Goal: Information Seeking & Learning: Learn about a topic

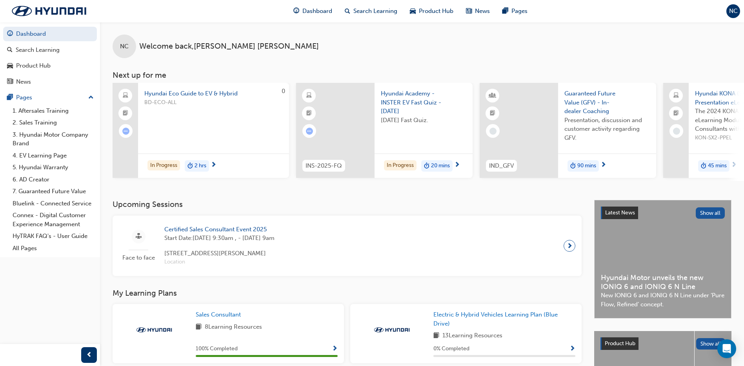
click at [203, 94] on span "Hyundai Eco Guide to EV & Hybrid" at bounding box center [213, 93] width 138 height 9
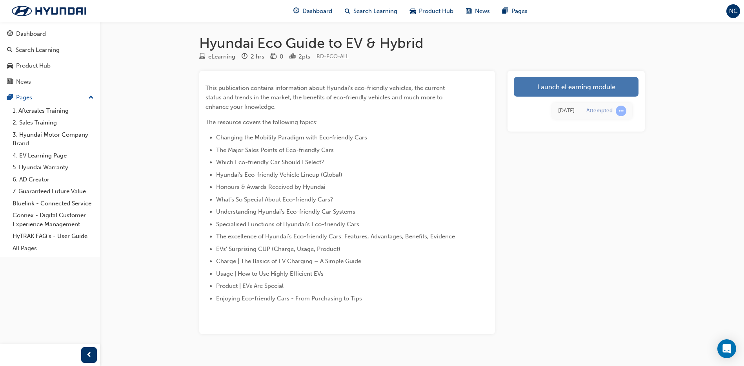
click at [563, 89] on link "Launch eLearning module" at bounding box center [576, 87] width 125 height 20
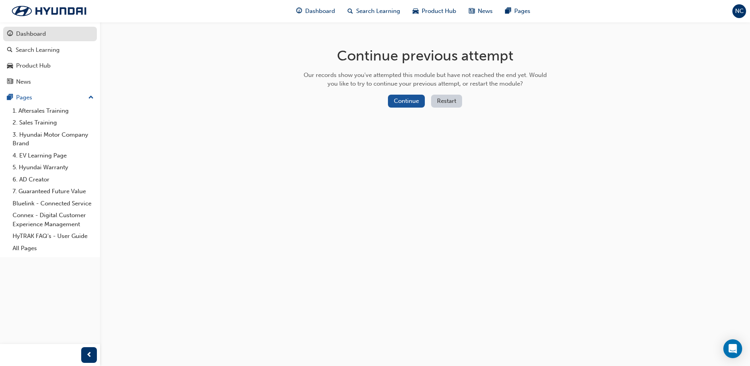
click at [49, 35] on div "Dashboard" at bounding box center [50, 34] width 86 height 10
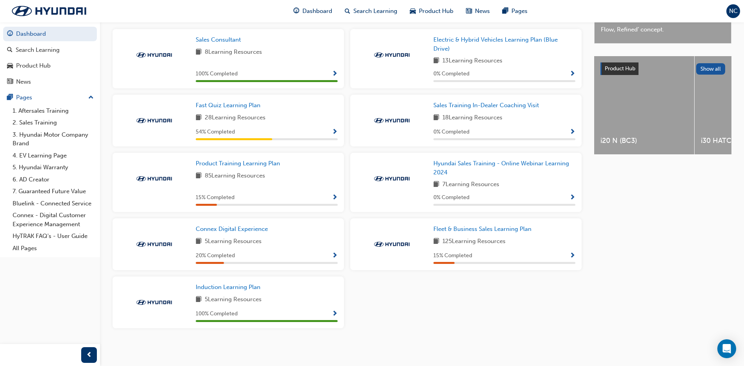
scroll to position [278, 0]
click at [251, 105] on span "Fast Quiz Learning Plan" at bounding box center [228, 104] width 65 height 7
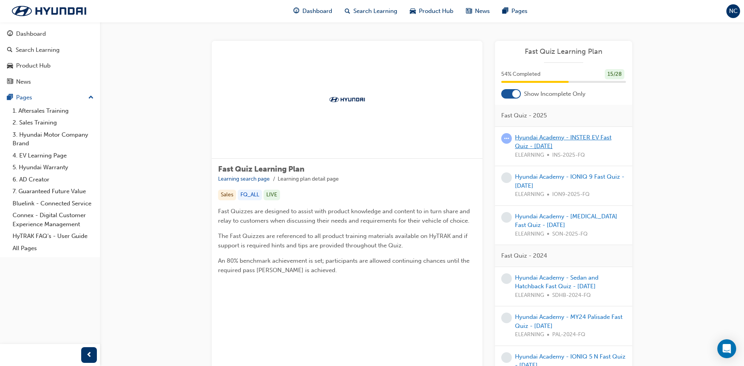
click at [551, 138] on link "Hyundai Academy - INSTER EV Fast Quiz - June 2025" at bounding box center [563, 142] width 96 height 16
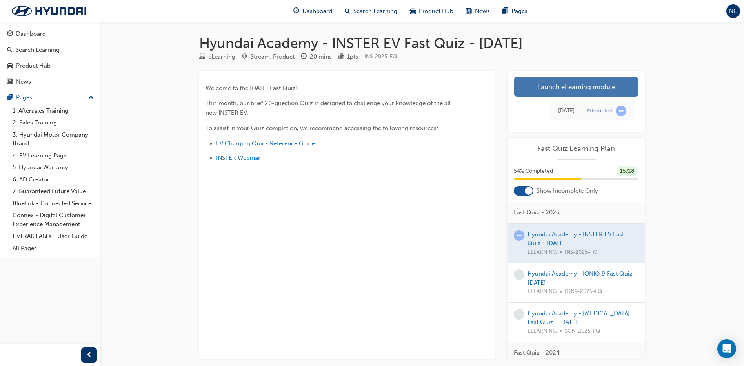
click at [597, 84] on link "Launch eLearning module" at bounding box center [576, 87] width 125 height 20
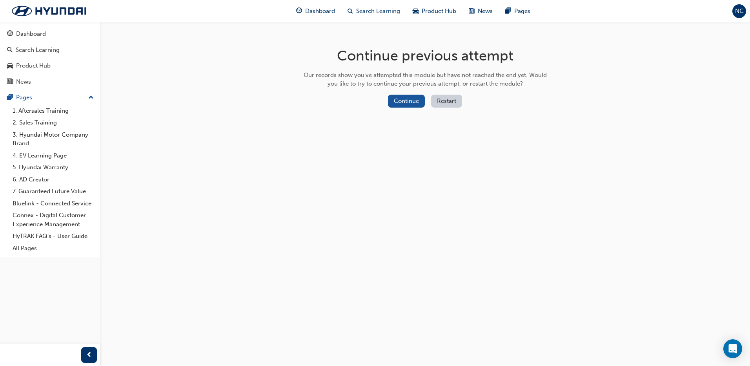
click at [448, 98] on button "Restart" at bounding box center [446, 101] width 31 height 13
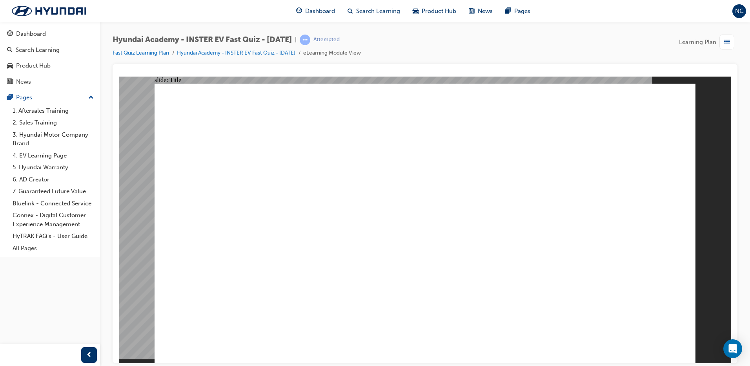
drag, startPoint x: 452, startPoint y: 273, endPoint x: 427, endPoint y: 273, distance: 24.7
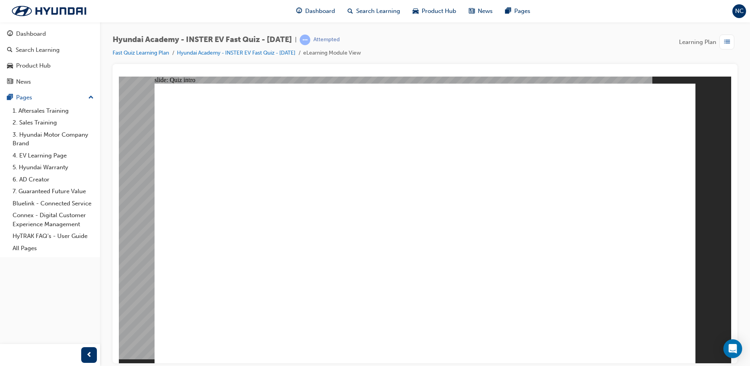
radio input "true"
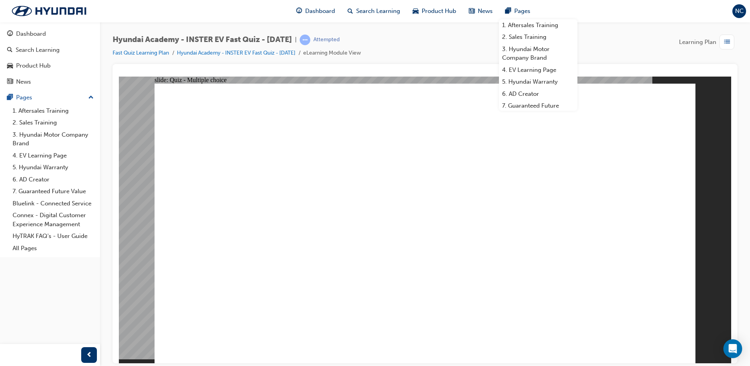
radio input "true"
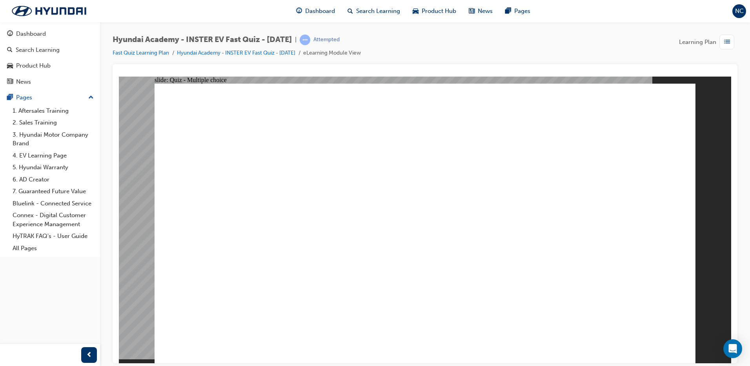
radio input "true"
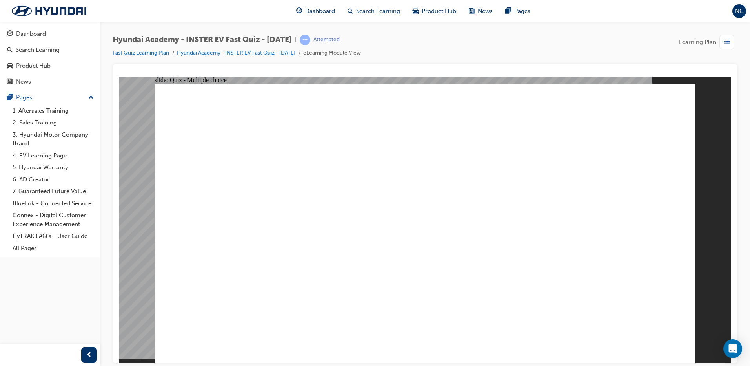
radio input "true"
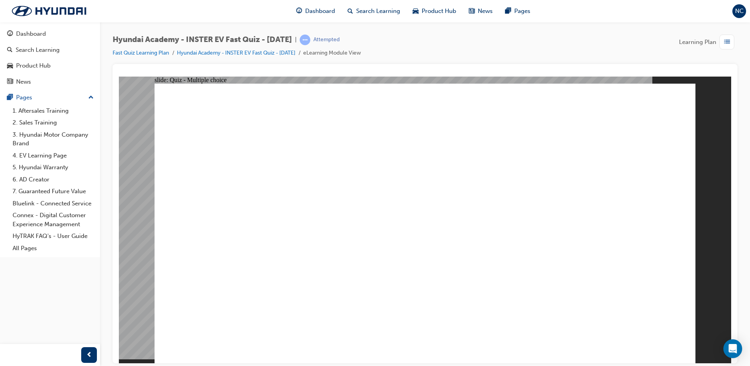
radio input "true"
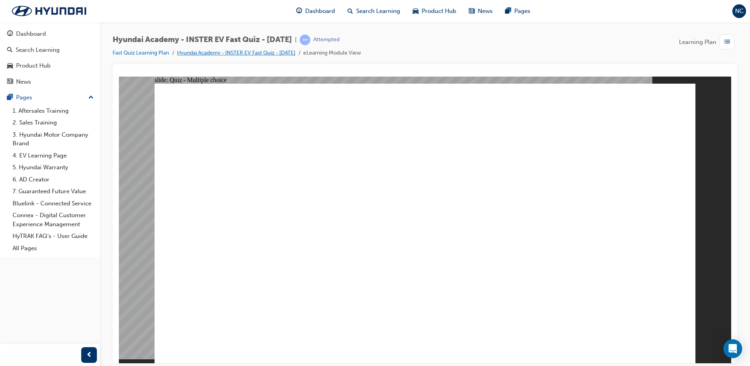
click at [258, 55] on link "Hyundai Academy - INSTER EV Fast Quiz - June 2025" at bounding box center [236, 52] width 118 height 7
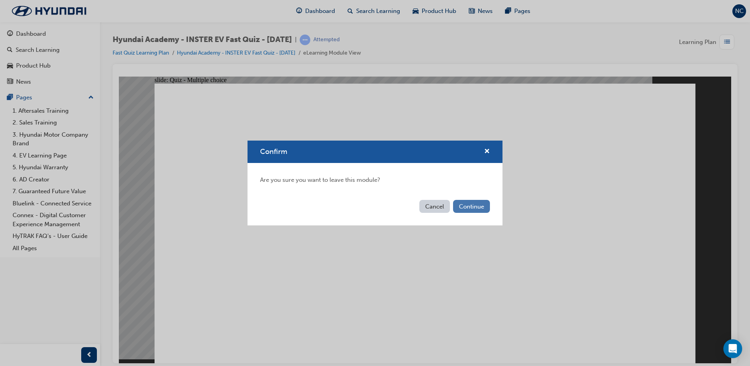
click at [473, 207] on button "Continue" at bounding box center [471, 206] width 37 height 13
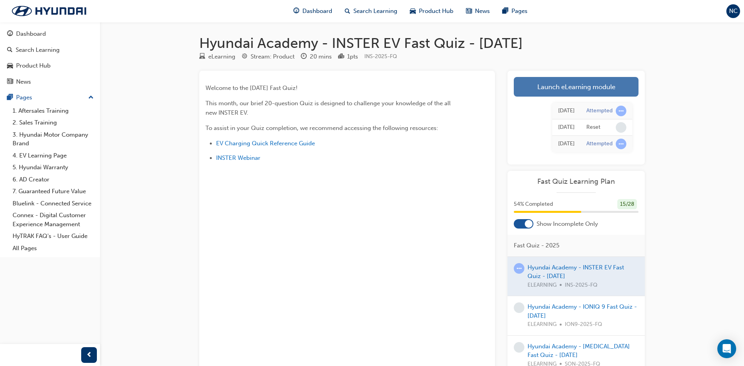
click at [580, 91] on link "Launch eLearning module" at bounding box center [576, 87] width 125 height 20
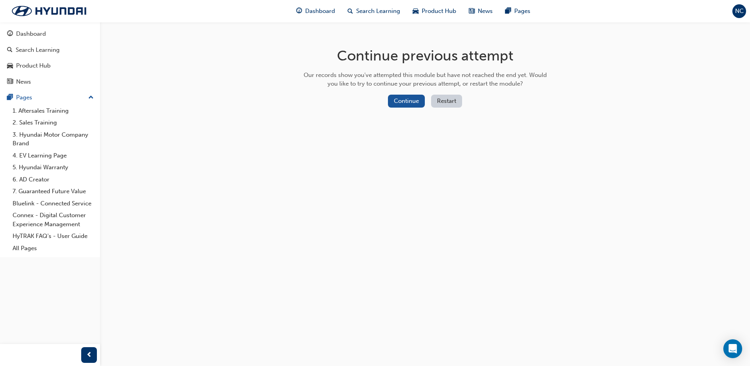
click at [450, 103] on button "Restart" at bounding box center [446, 101] width 31 height 13
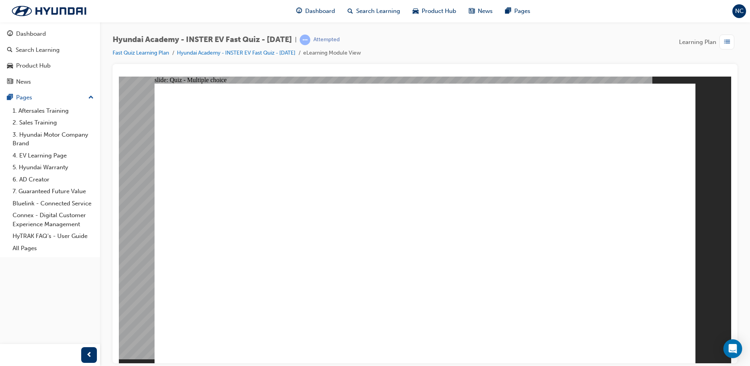
radio input "true"
click at [265, 51] on link "Hyundai Academy - INSTER EV Fast Quiz - June 2025" at bounding box center [236, 52] width 118 height 7
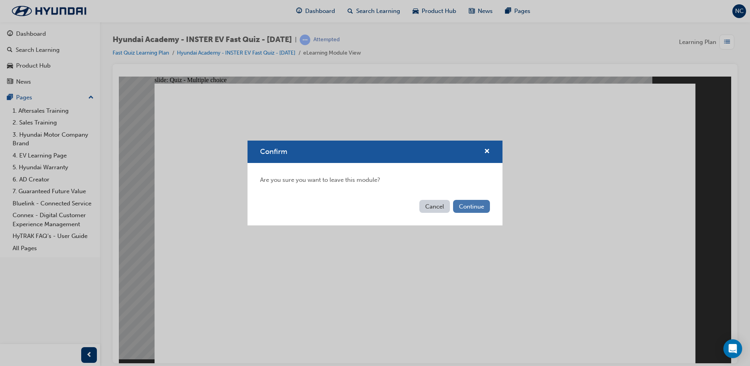
click at [476, 206] on button "Continue" at bounding box center [471, 206] width 37 height 13
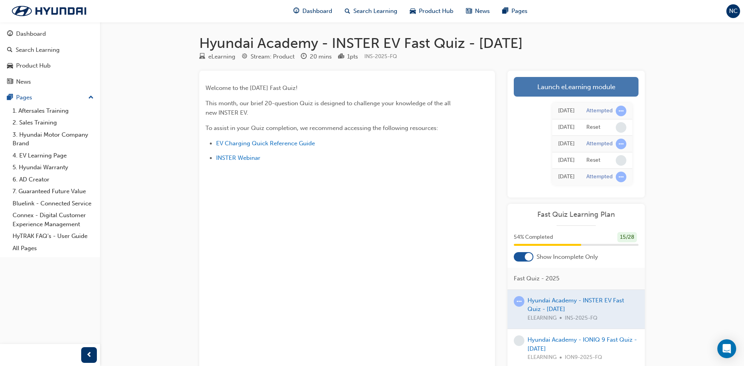
click at [567, 84] on link "Launch eLearning module" at bounding box center [576, 87] width 125 height 20
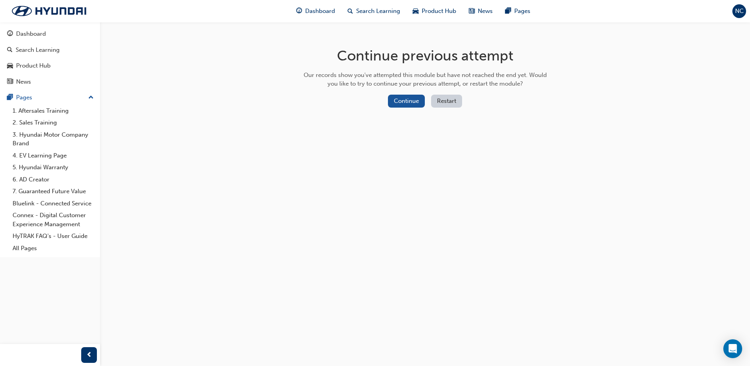
click at [446, 99] on button "Restart" at bounding box center [446, 101] width 31 height 13
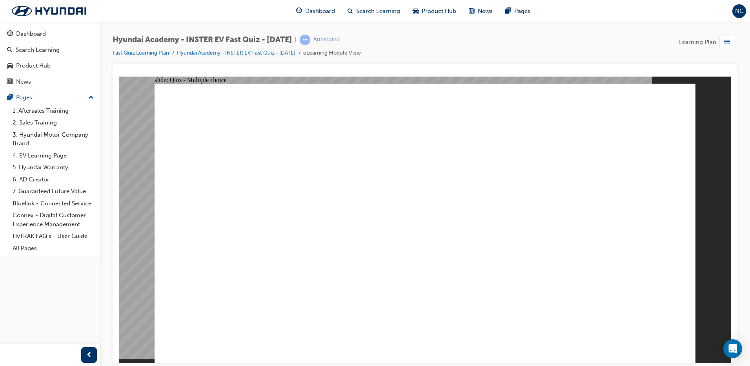
radio input "true"
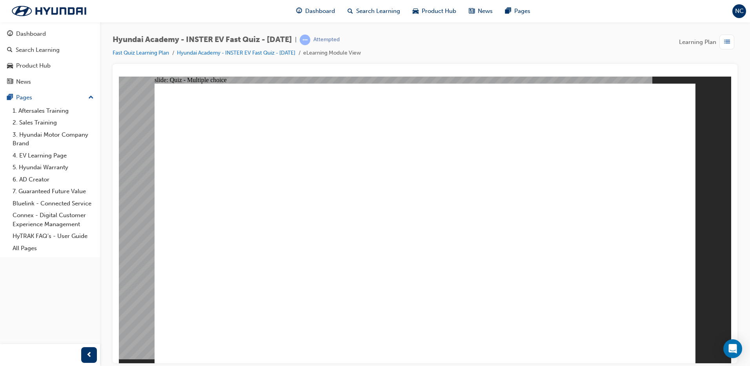
radio input "true"
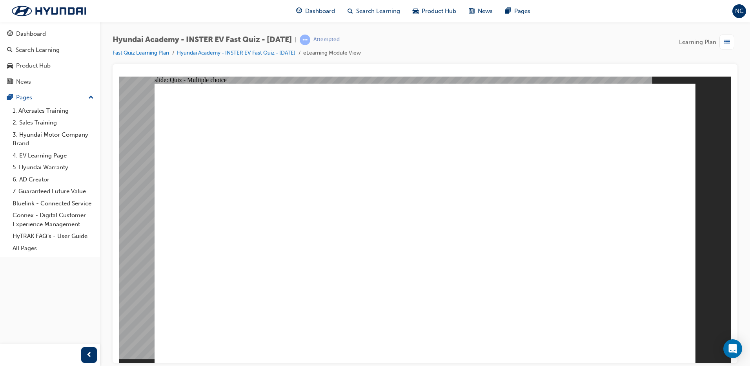
radio input "true"
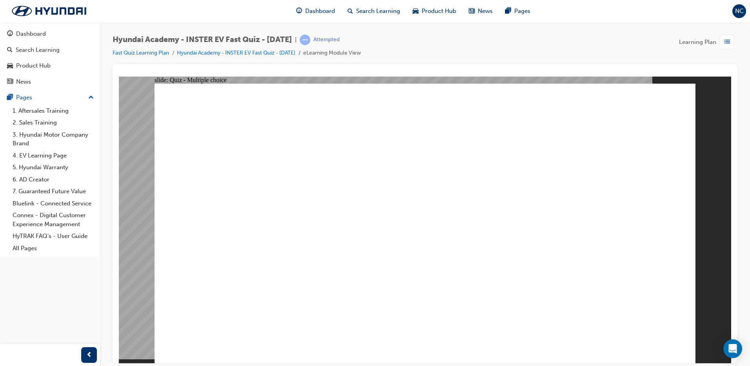
radio input "true"
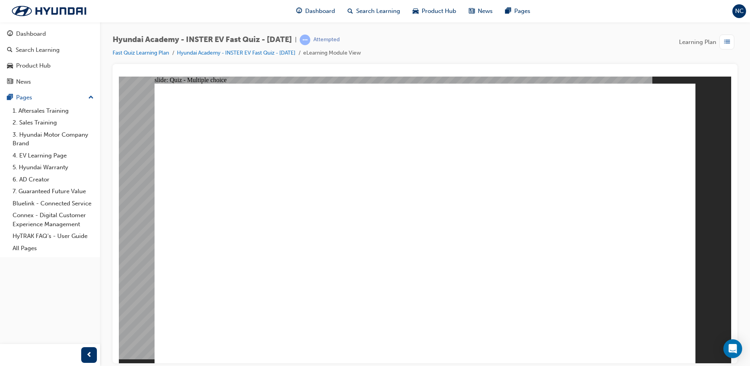
drag, startPoint x: 285, startPoint y: 260, endPoint x: 287, endPoint y: 230, distance: 29.5
radio input "true"
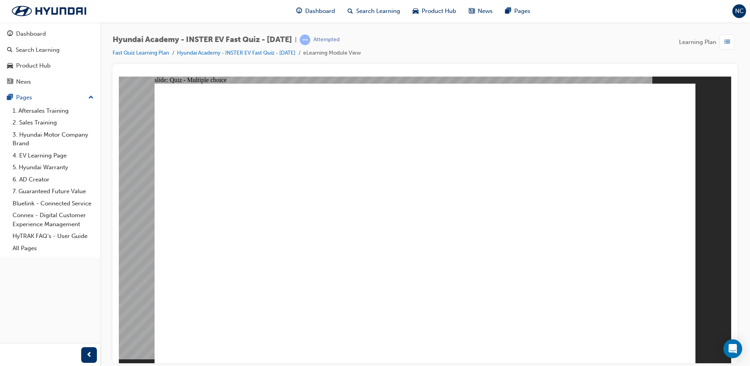
radio input "false"
radio input "true"
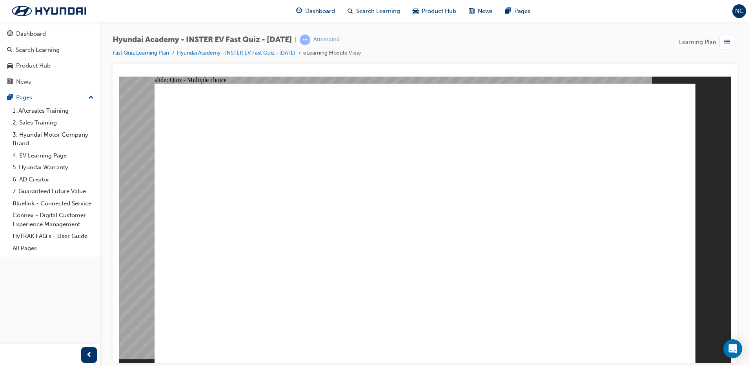
radio input "true"
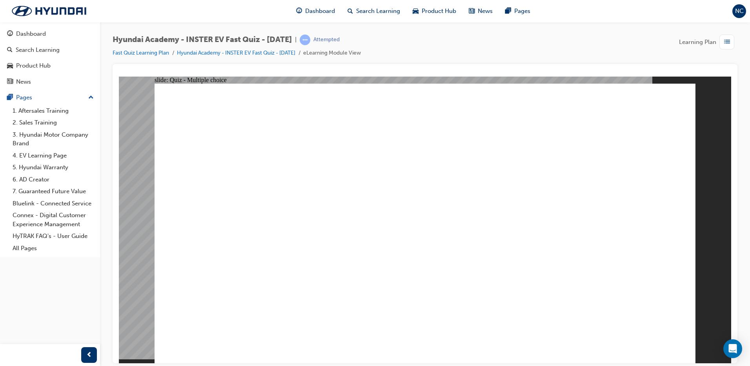
radio input "true"
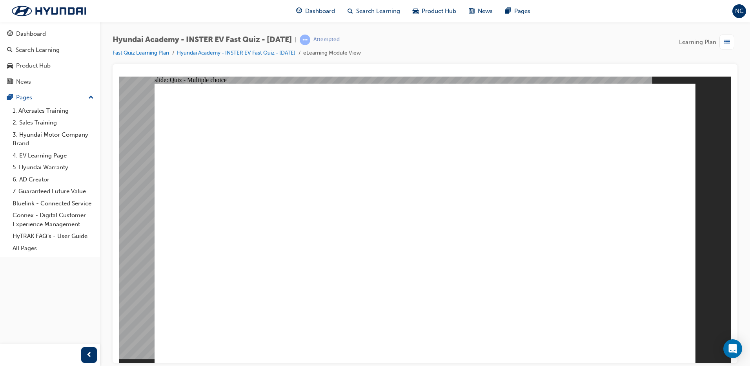
radio input "true"
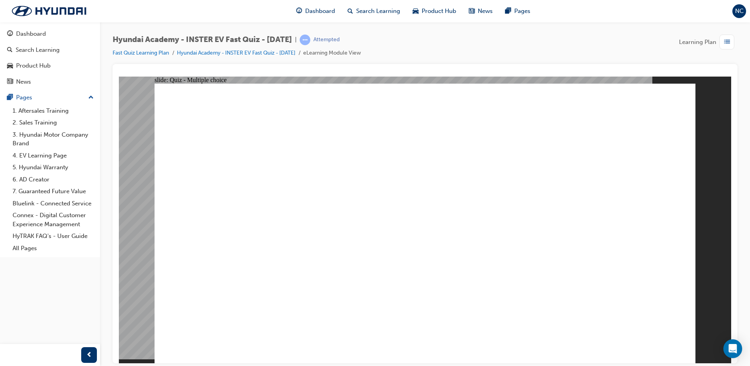
radio input "true"
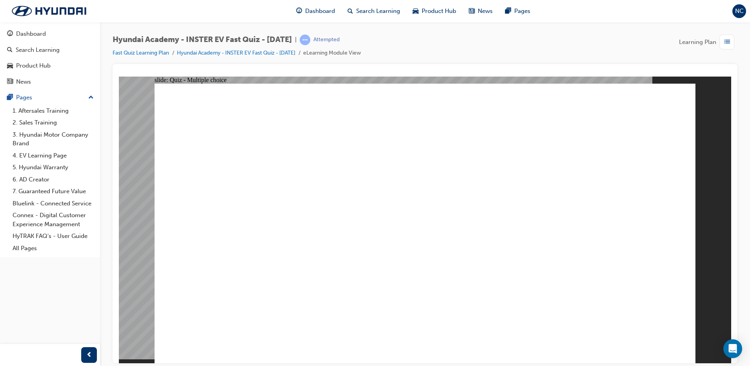
radio input "true"
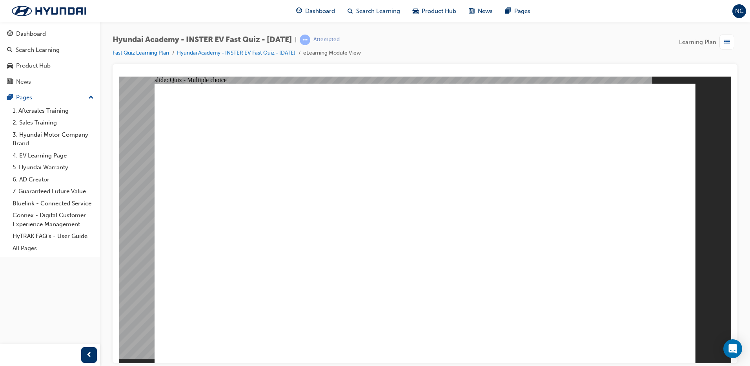
drag, startPoint x: 393, startPoint y: 238, endPoint x: 362, endPoint y: 251, distance: 33.2
radio input "true"
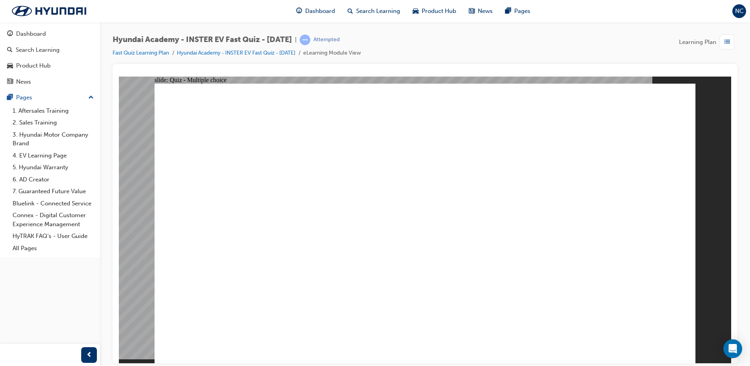
radio input "true"
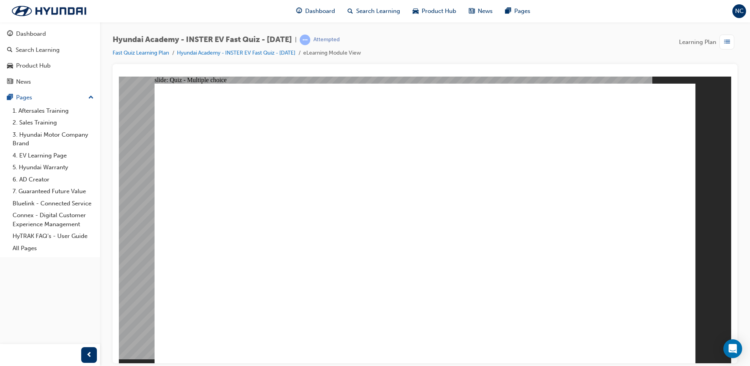
radio input "true"
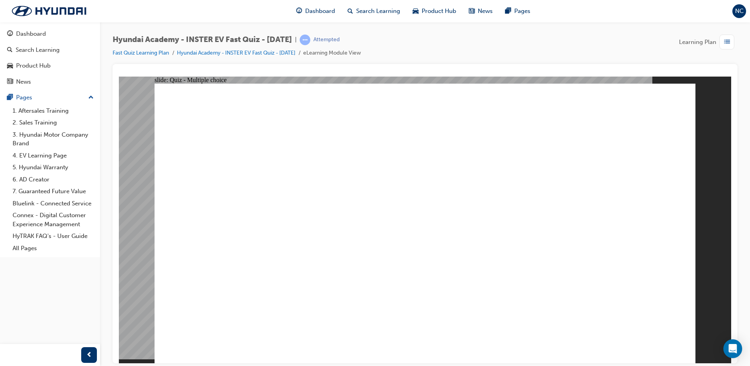
radio input "true"
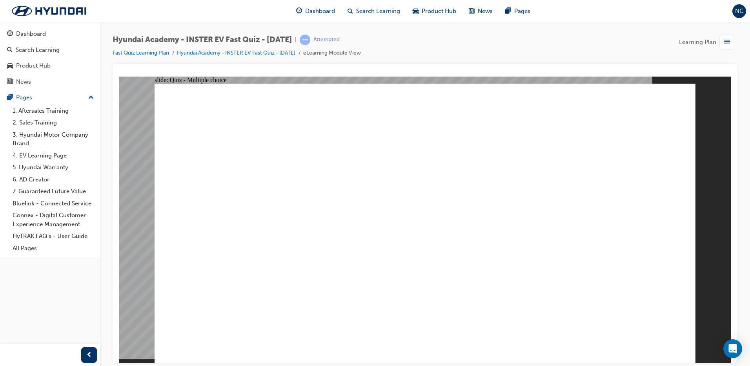
checkbox input "true"
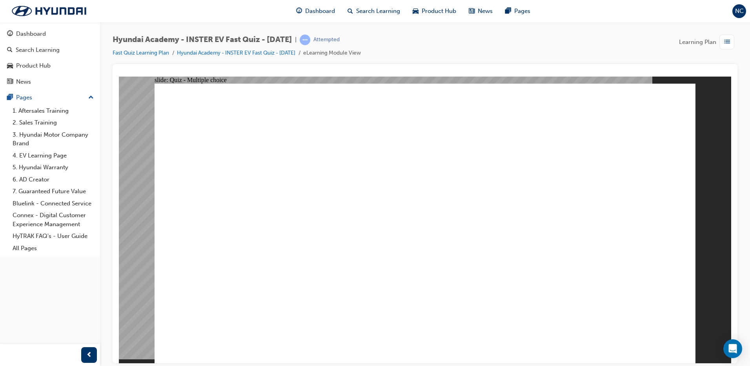
checkbox input "true"
radio input "true"
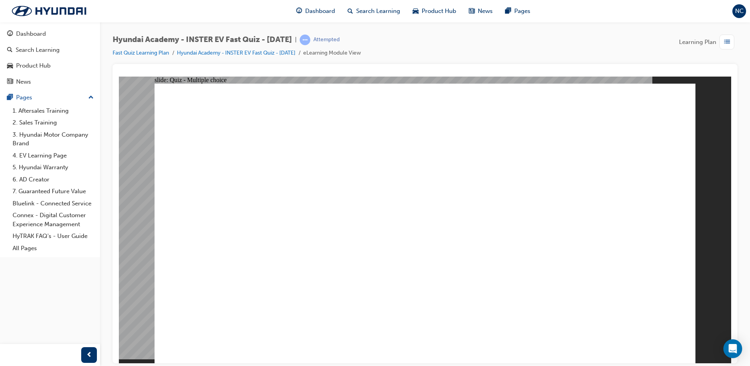
radio input "true"
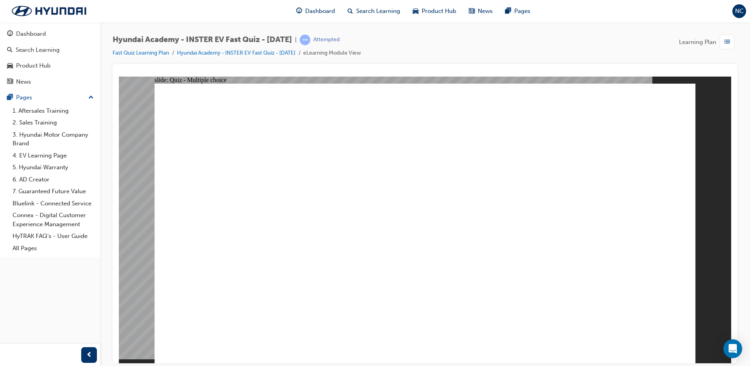
drag, startPoint x: 451, startPoint y: 272, endPoint x: 446, endPoint y: 270, distance: 5.0
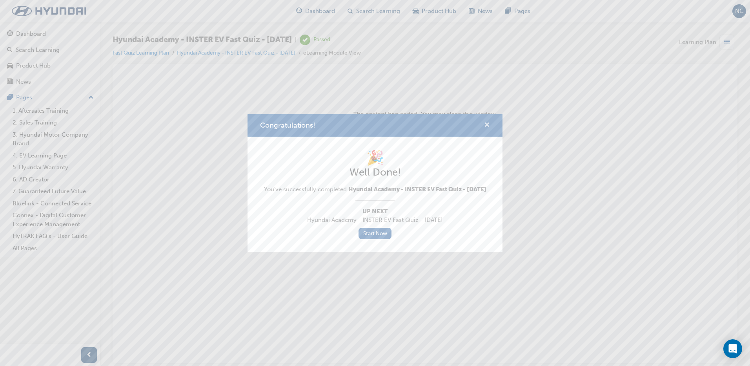
click at [487, 122] on span "cross-icon" at bounding box center [487, 125] width 6 height 7
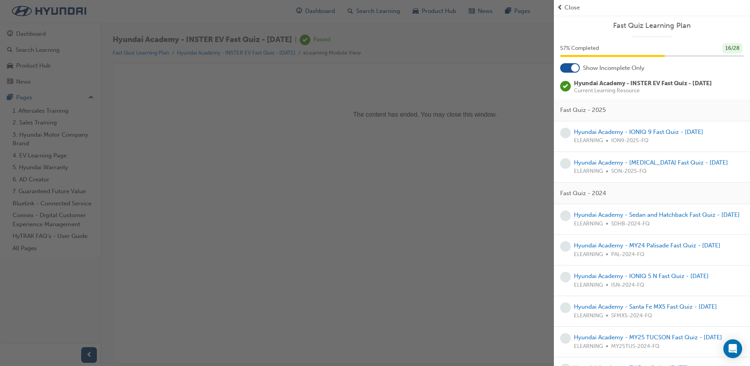
click at [572, 7] on span "Close" at bounding box center [571, 7] width 15 height 9
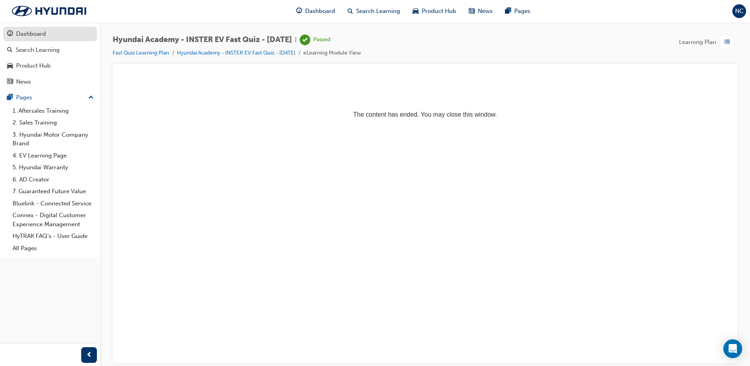
click at [35, 36] on div "Dashboard" at bounding box center [31, 33] width 30 height 9
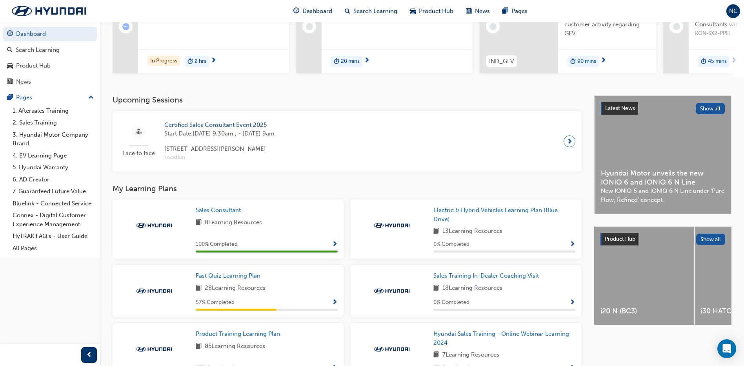
scroll to position [118, 0]
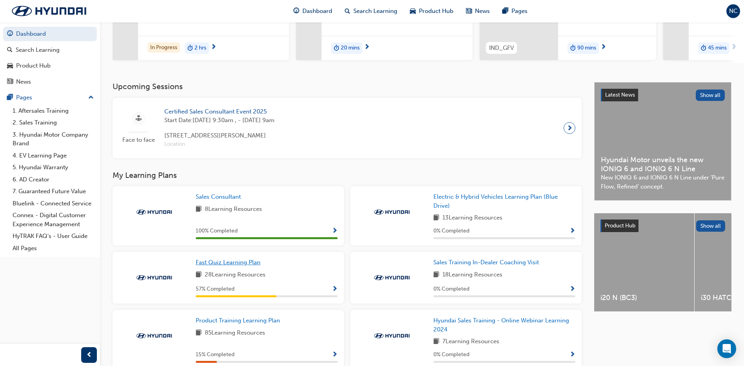
click at [227, 264] on span "Fast Quiz Learning Plan" at bounding box center [228, 261] width 65 height 7
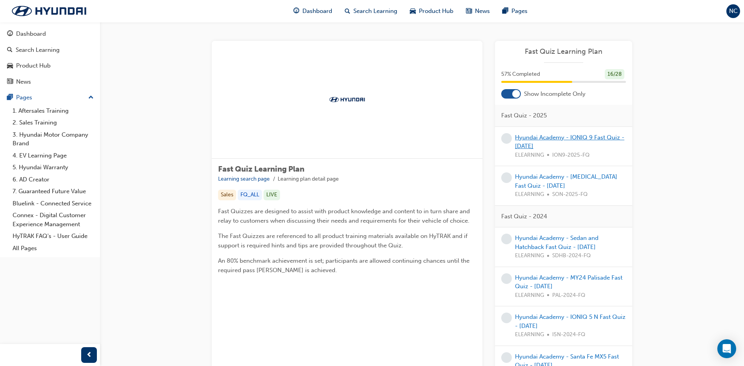
click at [564, 139] on link "Hyundai Academy - IONIQ 9 Fast Quiz - August 2025" at bounding box center [569, 142] width 109 height 16
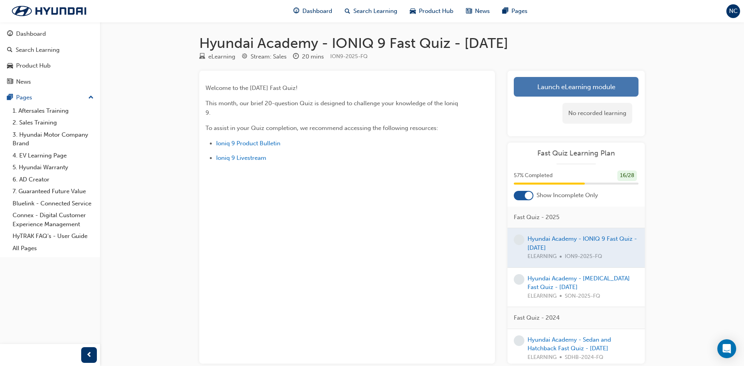
click at [590, 89] on link "Launch eLearning module" at bounding box center [576, 87] width 125 height 20
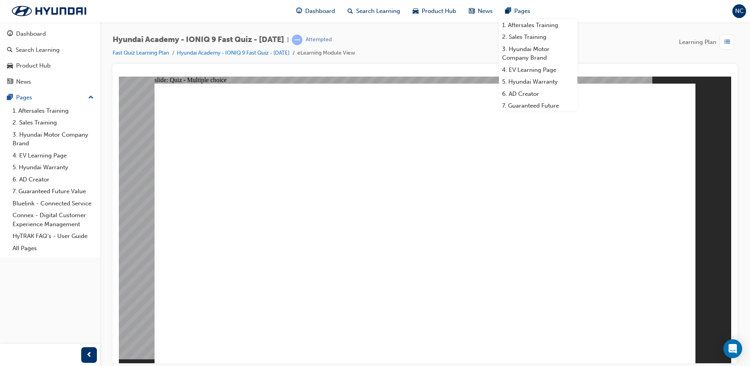
radio input "true"
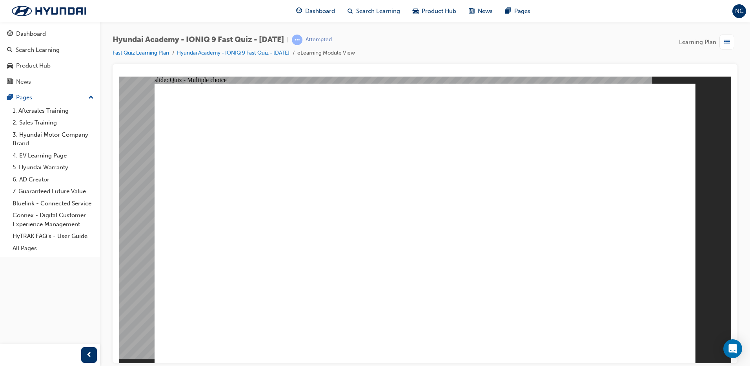
radio input "true"
drag, startPoint x: 650, startPoint y: 345, endPoint x: 644, endPoint y: 335, distance: 12.5
drag, startPoint x: 400, startPoint y: 277, endPoint x: 426, endPoint y: 271, distance: 27.0
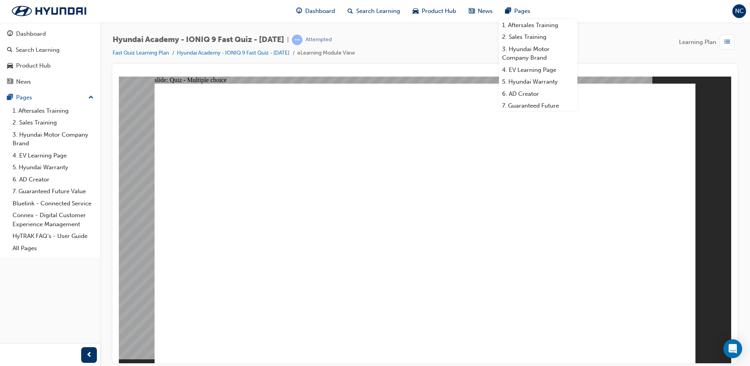
radio input "true"
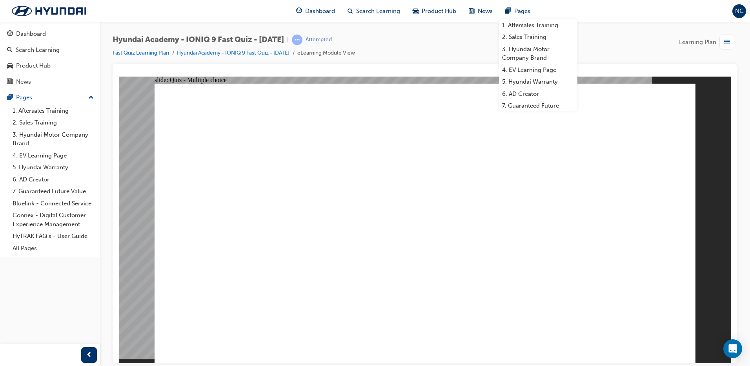
radio input "true"
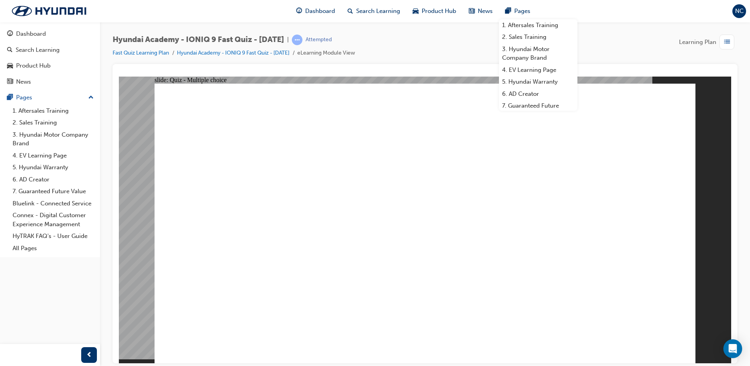
radio input "true"
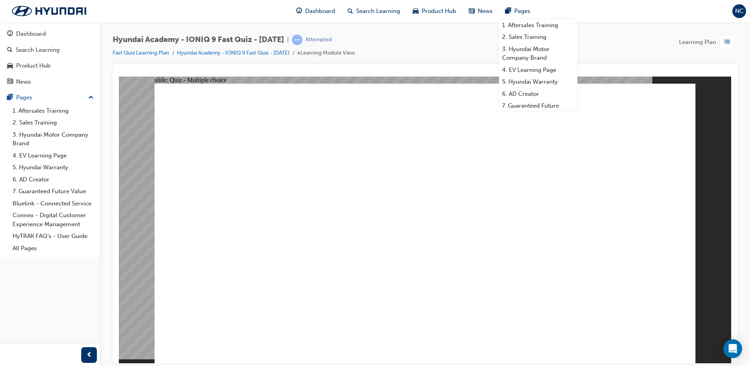
click at [689, 68] on div at bounding box center [425, 213] width 625 height 299
radio input "true"
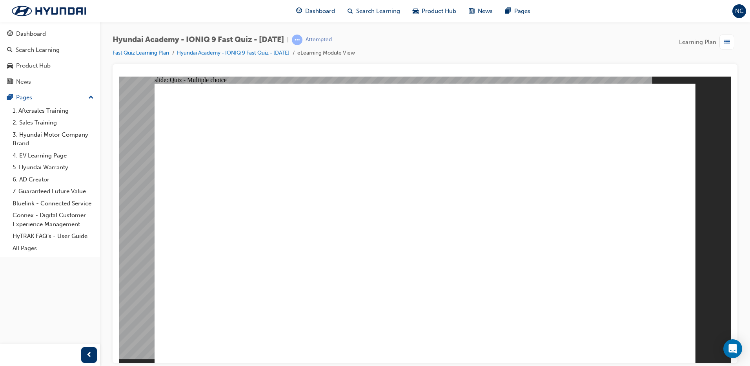
checkbox input "true"
drag, startPoint x: 651, startPoint y: 324, endPoint x: 657, endPoint y: 333, distance: 10.4
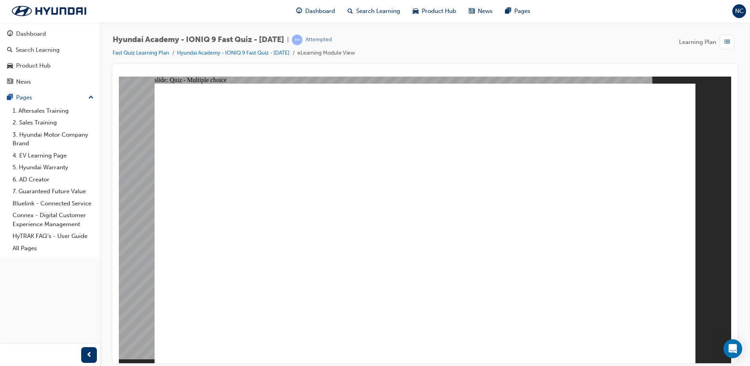
radio input "true"
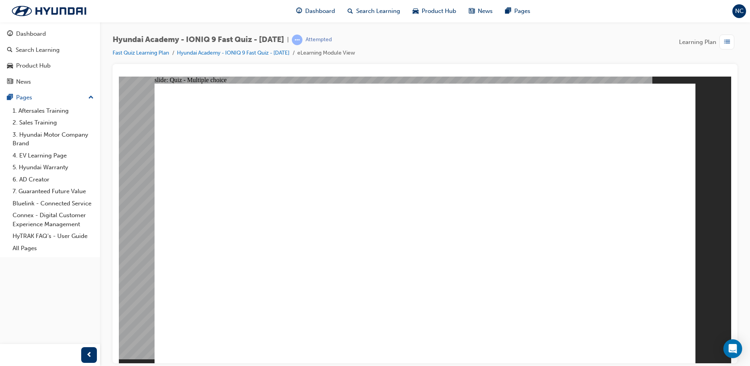
radio input "true"
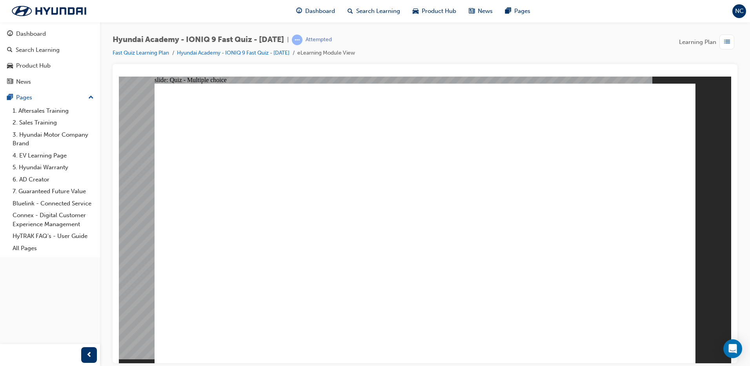
checkbox input "true"
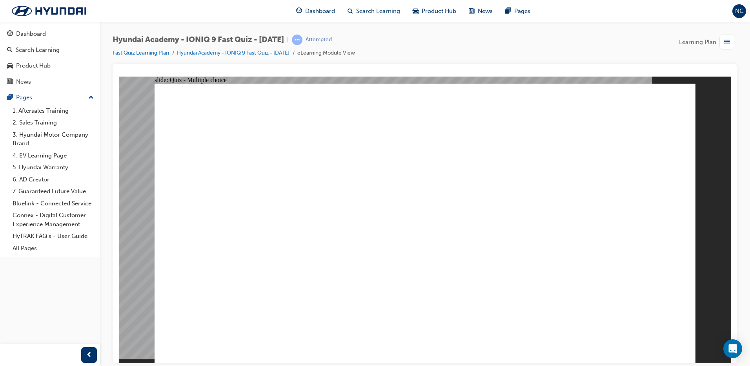
radio input "true"
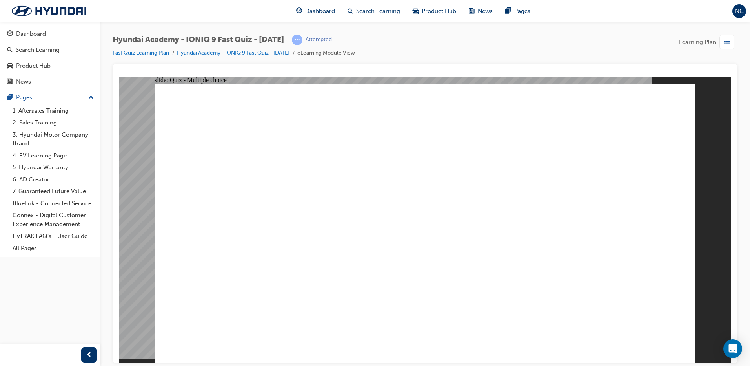
radio input "true"
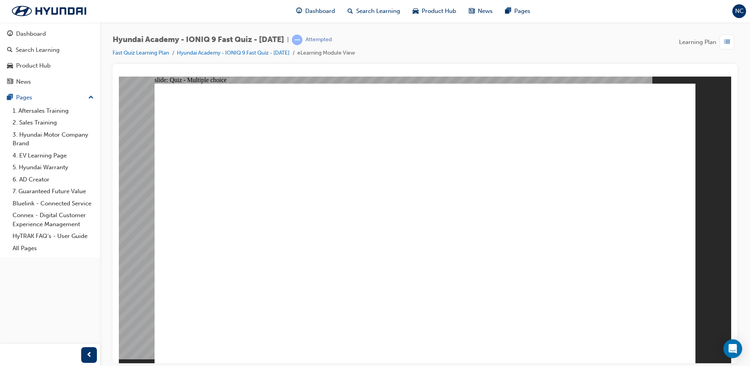
radio input "true"
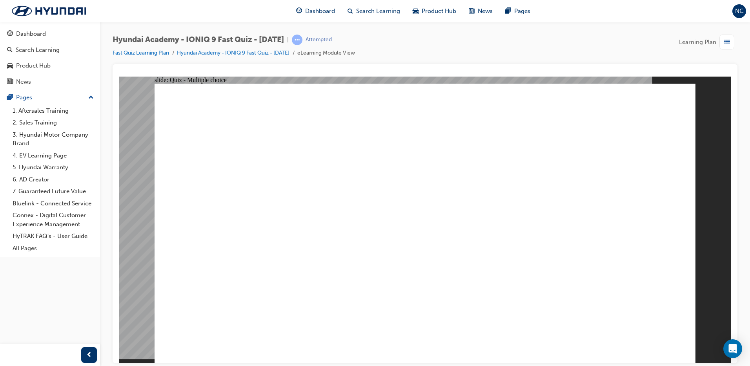
radio input "true"
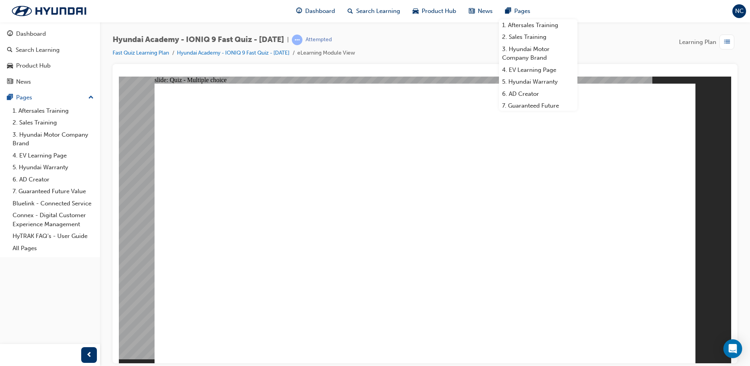
click at [713, 144] on div "slide: Quiz - Multiple choice Rectangle 1 Which app do we recommend to customer…" at bounding box center [425, 219] width 612 height 286
drag, startPoint x: 316, startPoint y: 329, endPoint x: 318, endPoint y: 322, distance: 8.1
radio input "true"
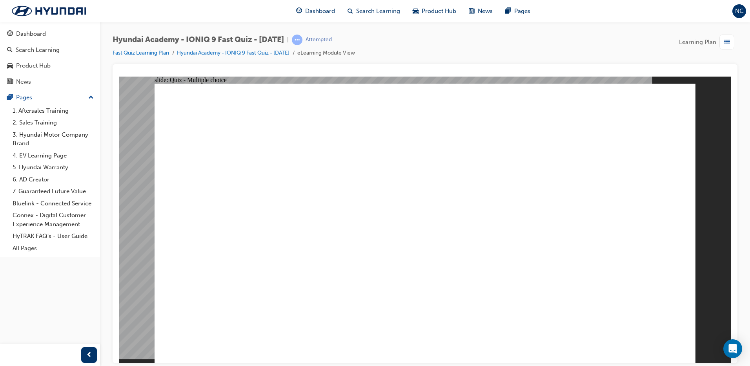
radio input "true"
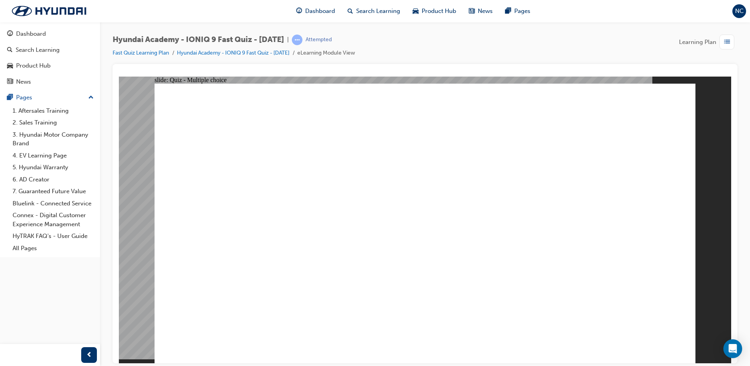
drag, startPoint x: 549, startPoint y: 229, endPoint x: 513, endPoint y: 253, distance: 43.3
radio input "true"
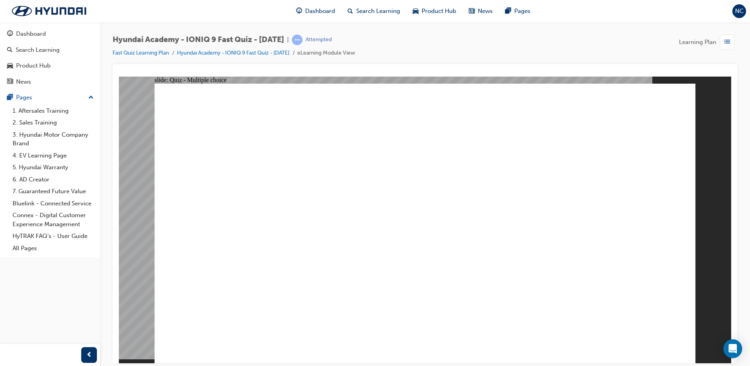
radio input "true"
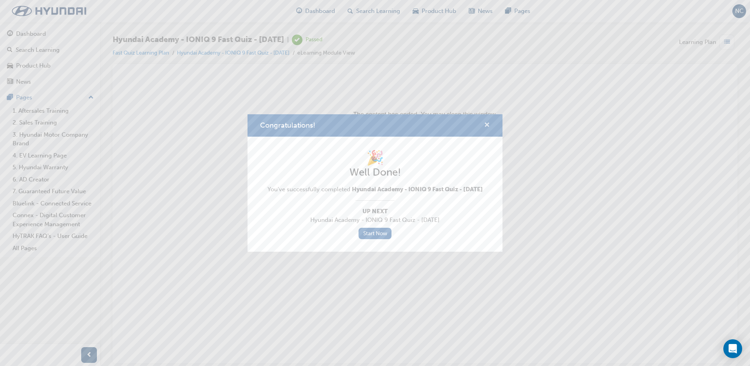
click at [488, 122] on span "cross-icon" at bounding box center [487, 125] width 6 height 7
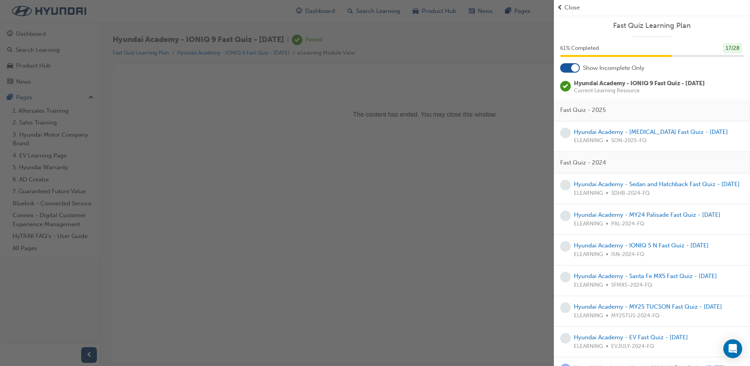
click at [575, 7] on span "Close" at bounding box center [571, 7] width 15 height 9
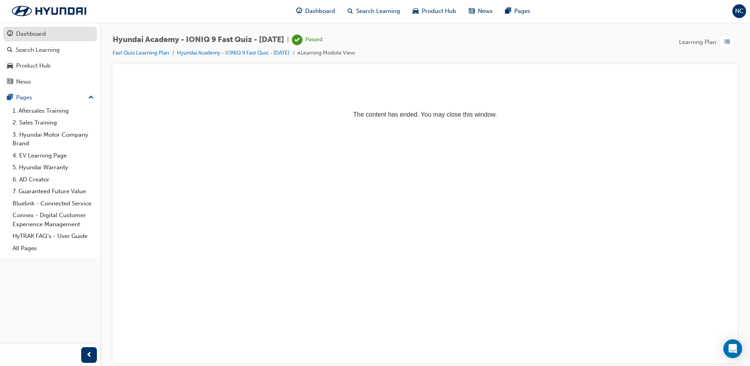
click at [44, 28] on link "Dashboard" at bounding box center [50, 34] width 94 height 15
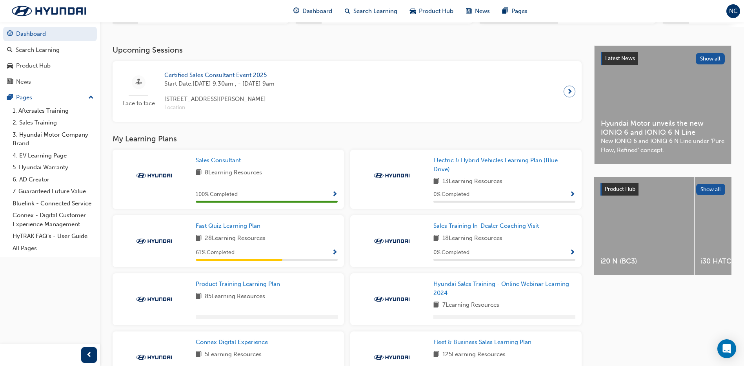
scroll to position [157, 0]
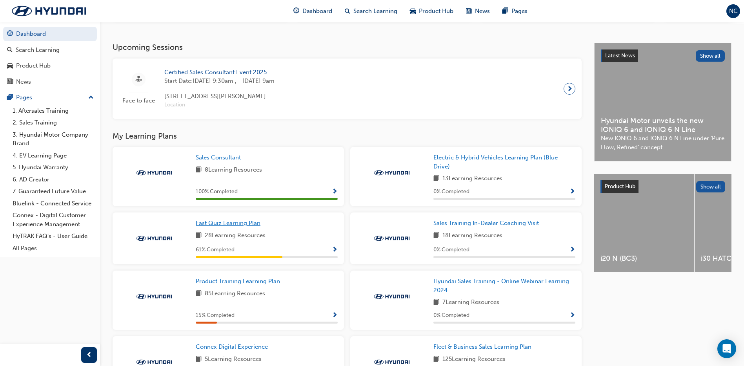
click at [222, 223] on span "Fast Quiz Learning Plan" at bounding box center [228, 222] width 65 height 7
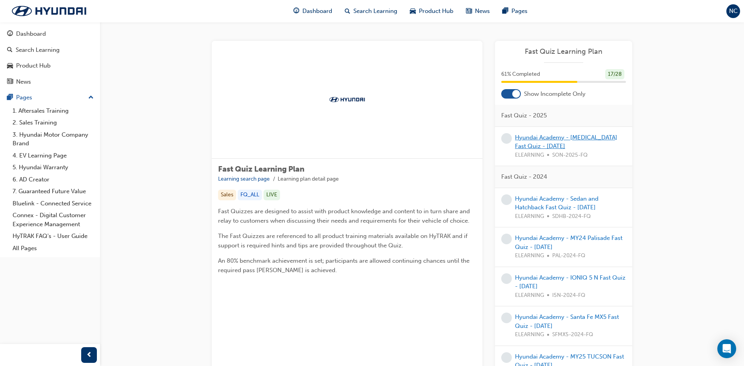
click at [583, 135] on link "Hyundai Academy - Sonata Fast Quiz - September 2025" at bounding box center [566, 142] width 102 height 16
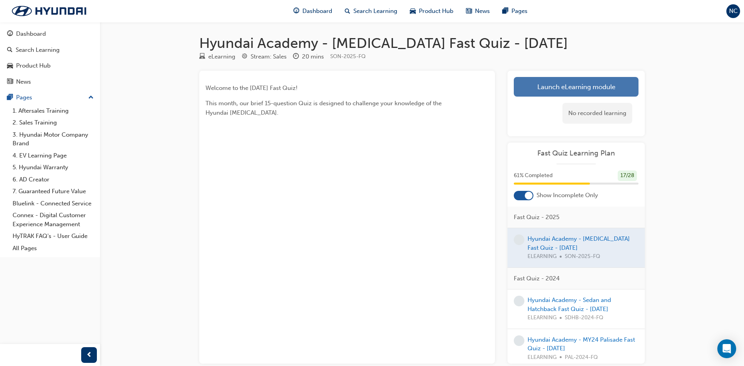
click at [597, 85] on link "Launch eLearning module" at bounding box center [576, 87] width 125 height 20
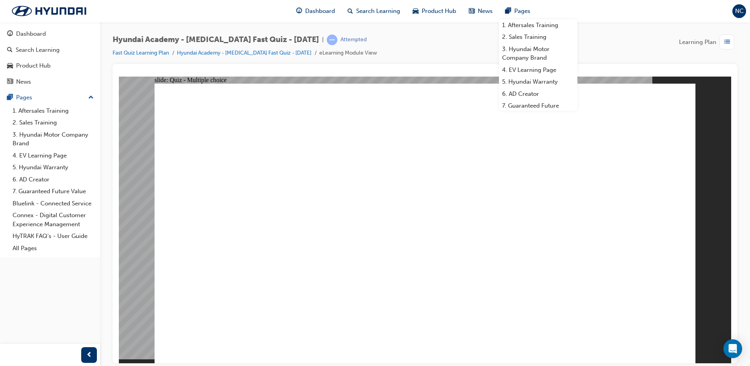
radio input "true"
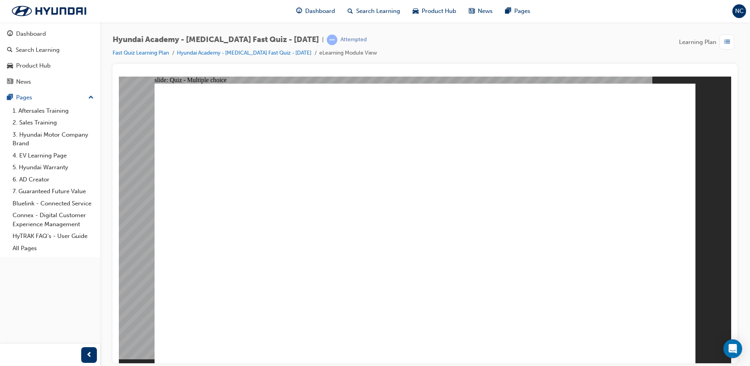
radio input "true"
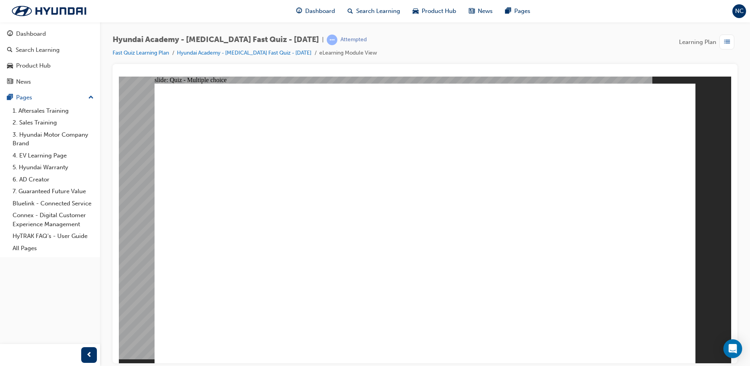
radio input "true"
checkbox input "true"
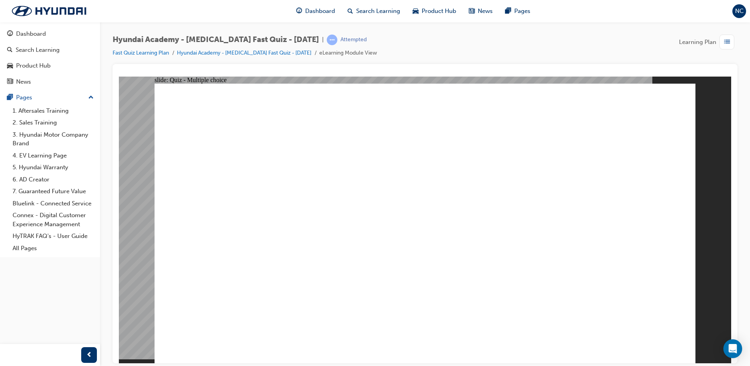
checkbox input "false"
checkbox input "true"
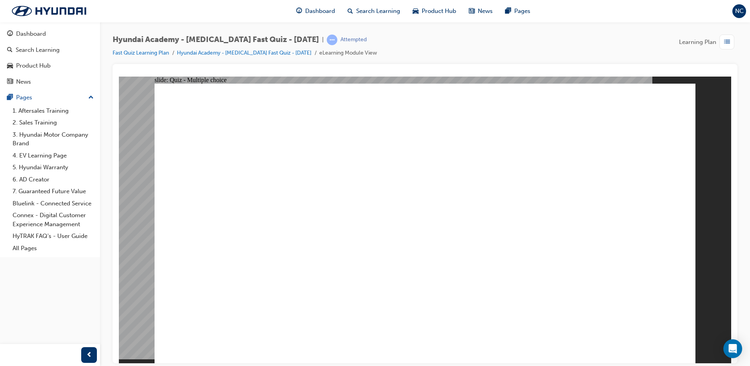
radio input "true"
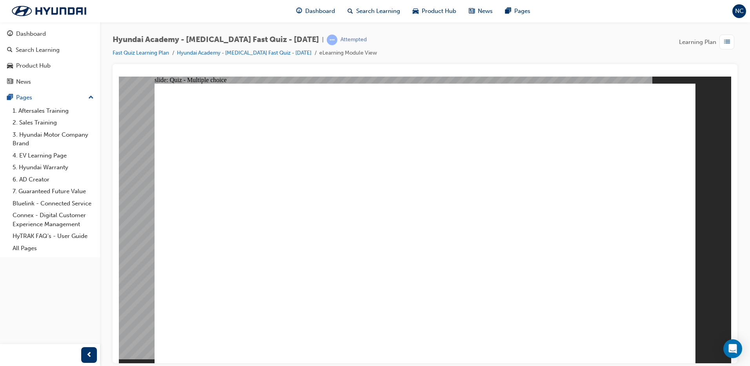
checkbox input "true"
drag, startPoint x: 331, startPoint y: 229, endPoint x: 332, endPoint y: 222, distance: 7.1
checkbox input "false"
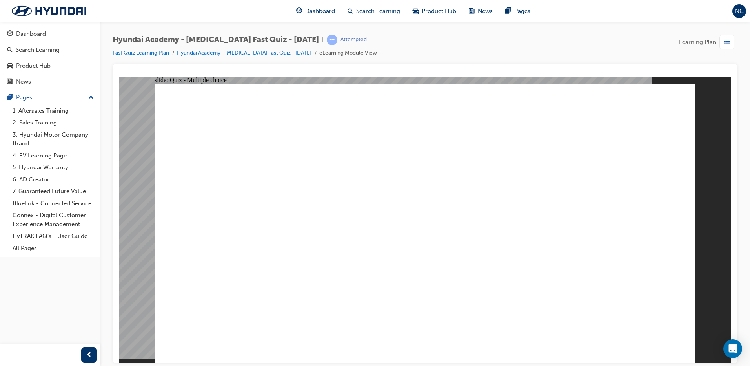
checkbox input "true"
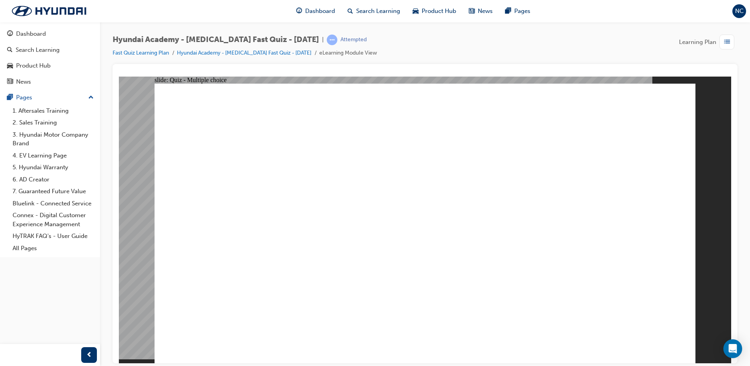
radio input "true"
checkbox input "true"
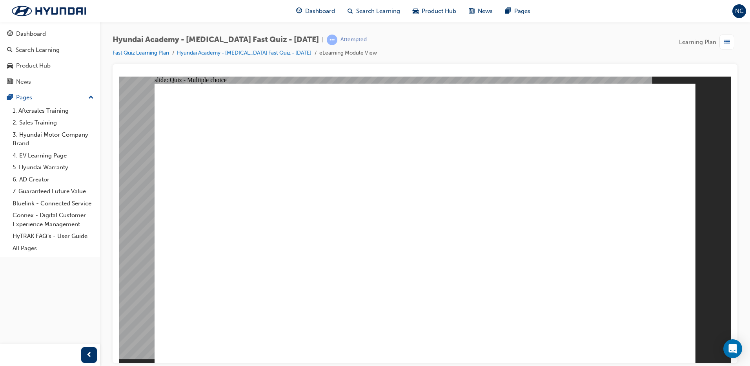
drag, startPoint x: 360, startPoint y: 262, endPoint x: 455, endPoint y: 286, distance: 98.3
checkbox input "true"
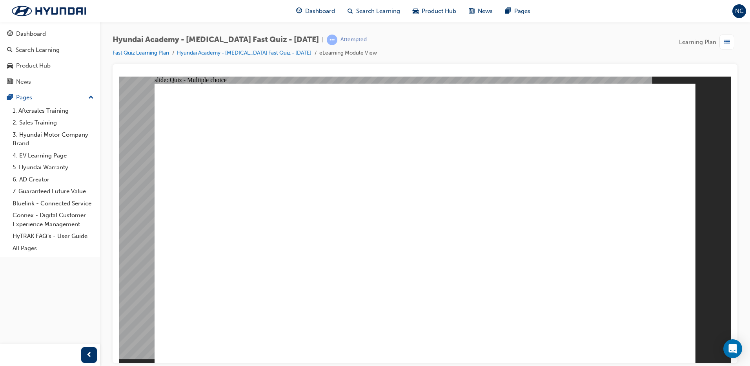
checkbox input "true"
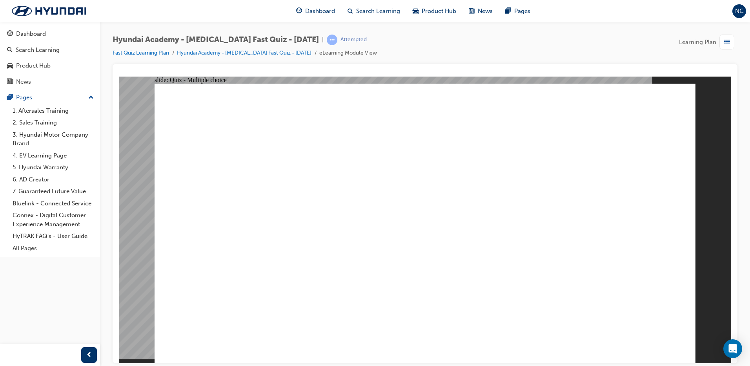
checkbox input "true"
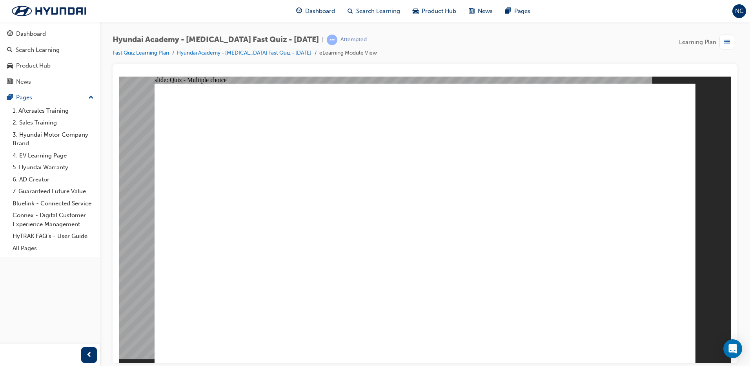
radio input "true"
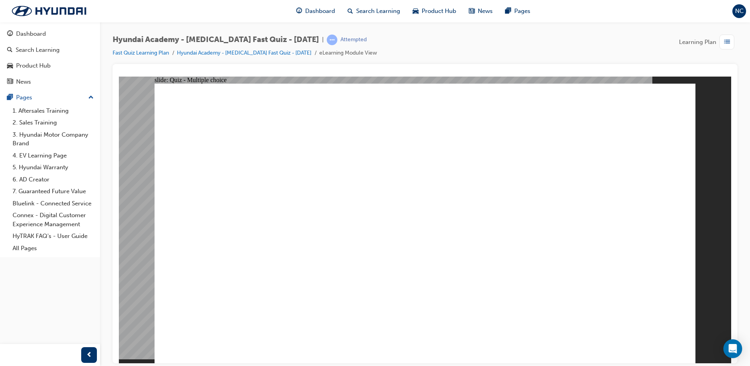
checkbox input "true"
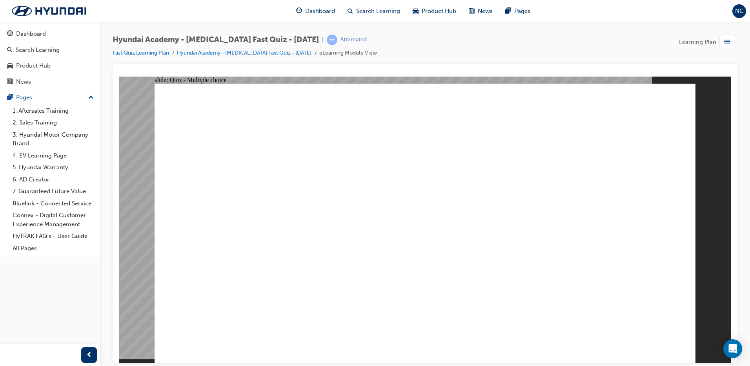
drag, startPoint x: 350, startPoint y: 258, endPoint x: 358, endPoint y: 291, distance: 33.6
checkbox input "true"
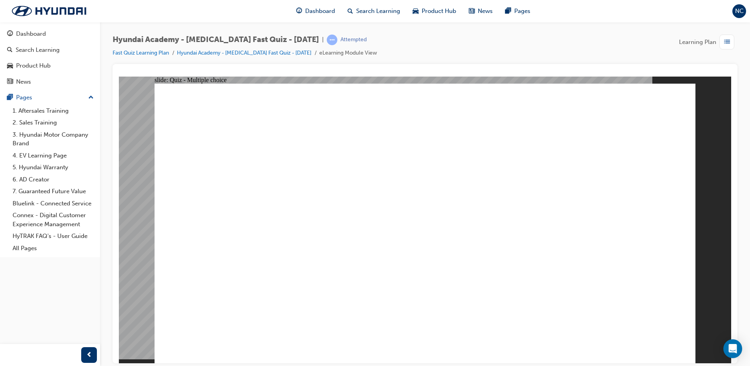
radio input "true"
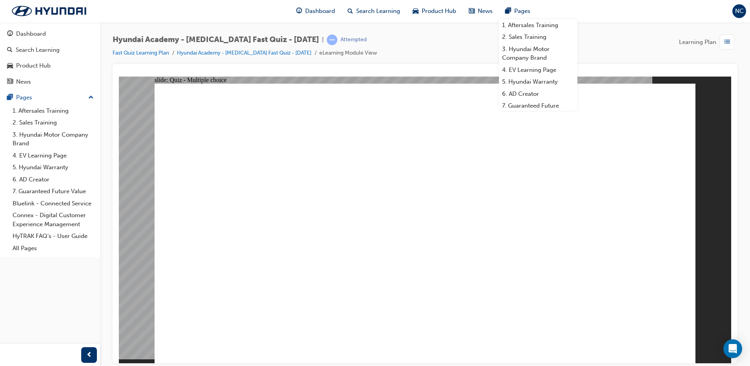
radio input "true"
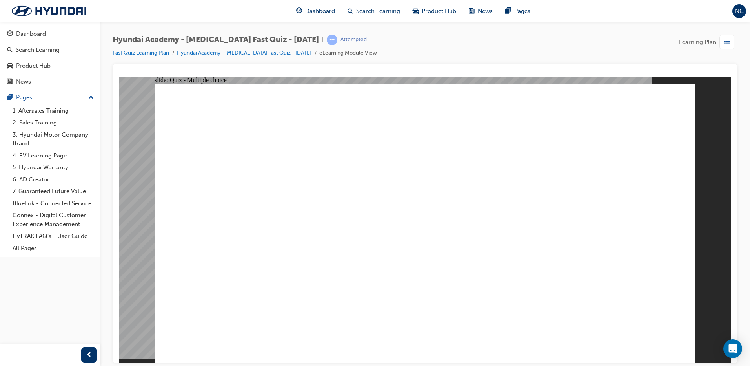
radio input "true"
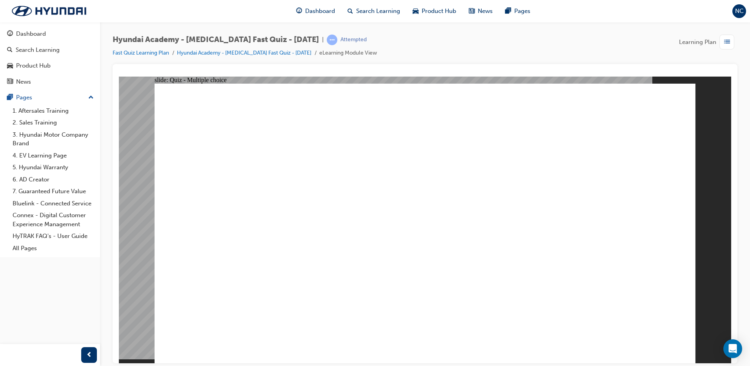
radio input "true"
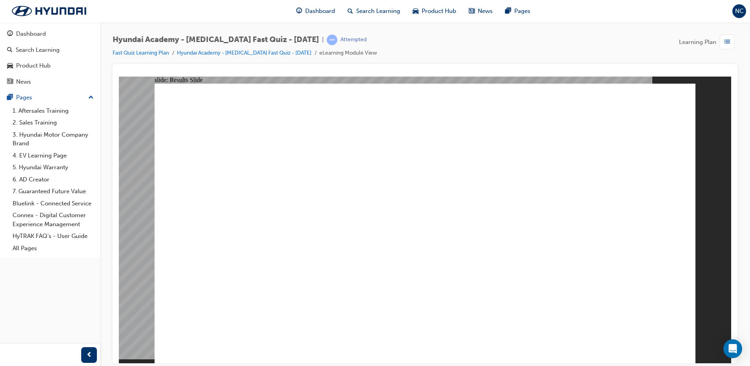
radio input "true"
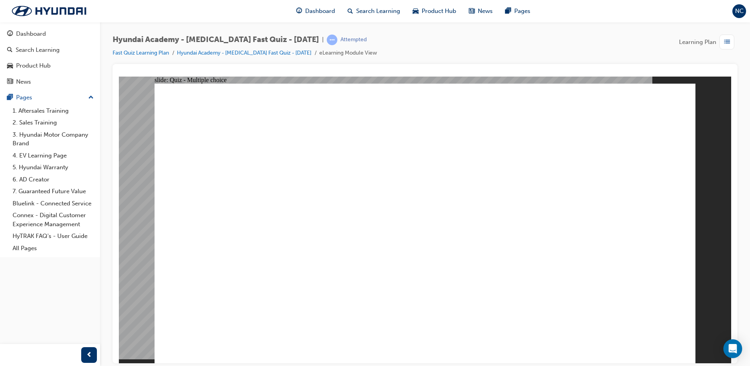
radio input "true"
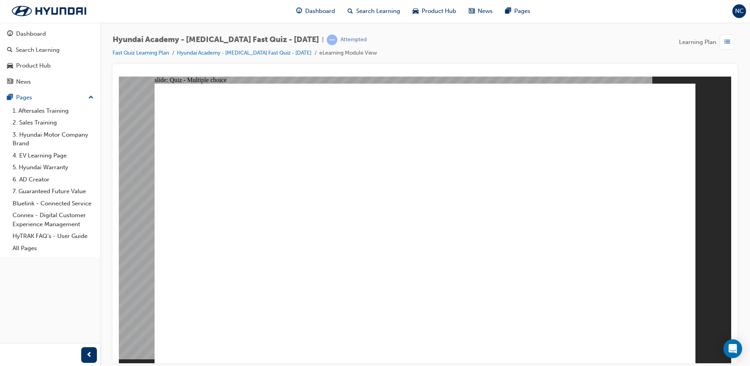
radio input "true"
drag, startPoint x: 311, startPoint y: 270, endPoint x: 291, endPoint y: 231, distance: 43.3
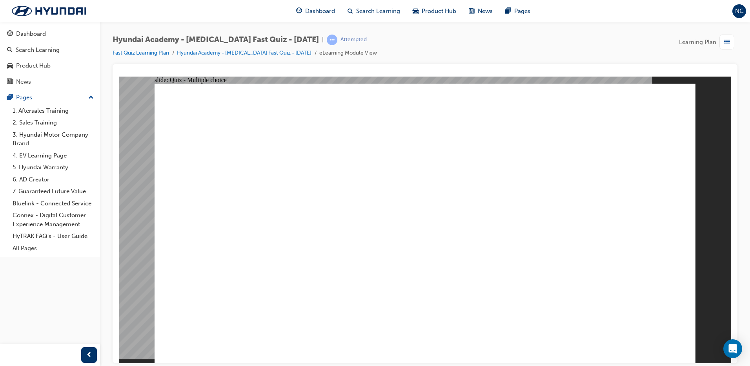
checkbox input "true"
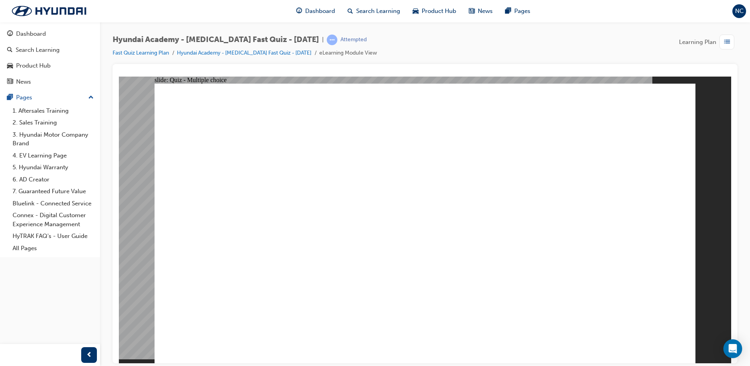
radio input "true"
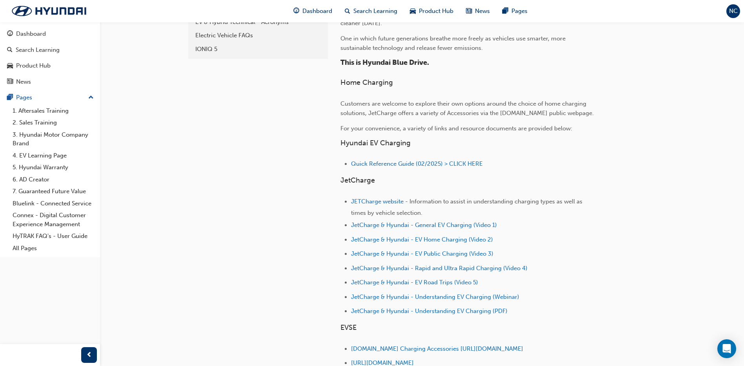
scroll to position [196, 0]
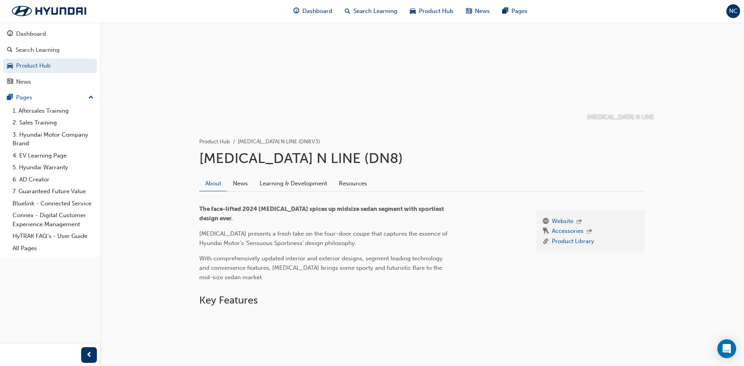
scroll to position [78, 0]
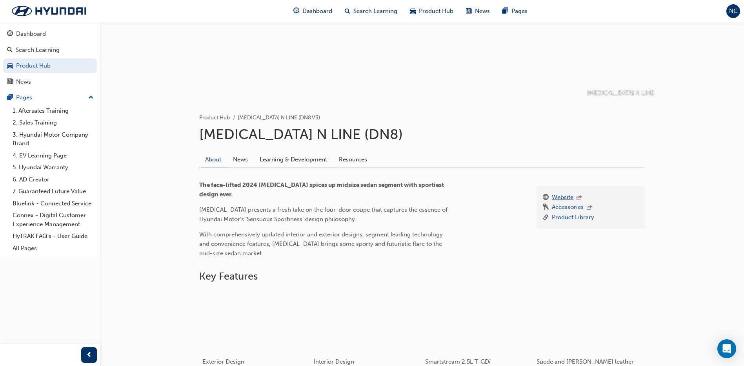
click at [562, 197] on link "Website" at bounding box center [563, 198] width 22 height 10
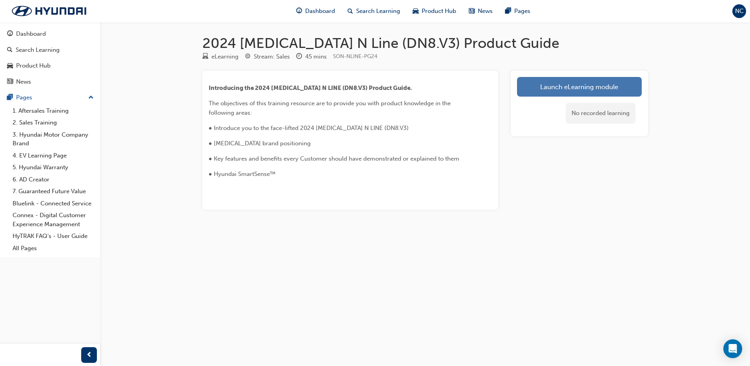
click at [605, 86] on link "Launch eLearning module" at bounding box center [579, 87] width 125 height 20
